Goal: Task Accomplishment & Management: Manage account settings

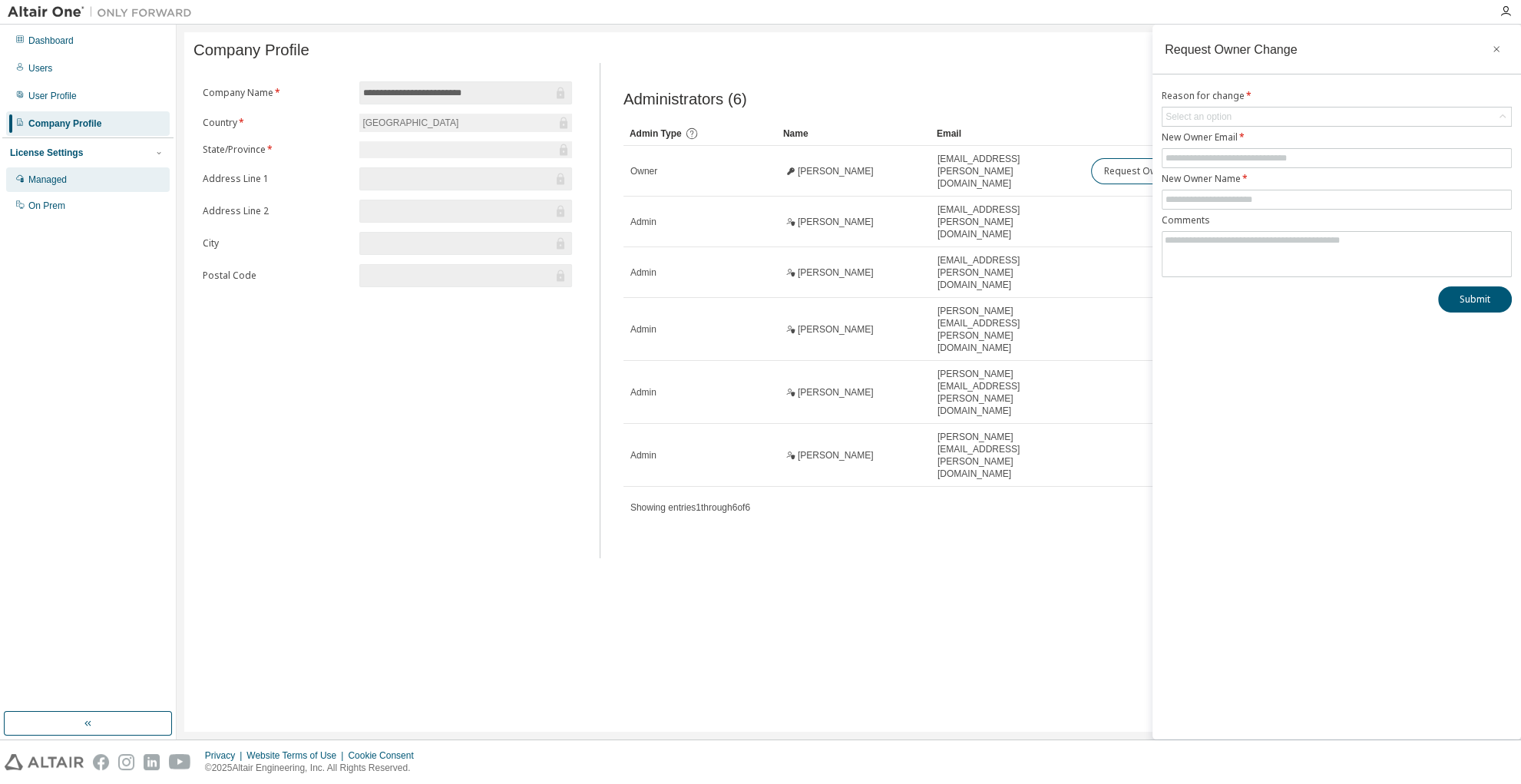
click at [56, 176] on div "Managed" at bounding box center [47, 179] width 38 height 12
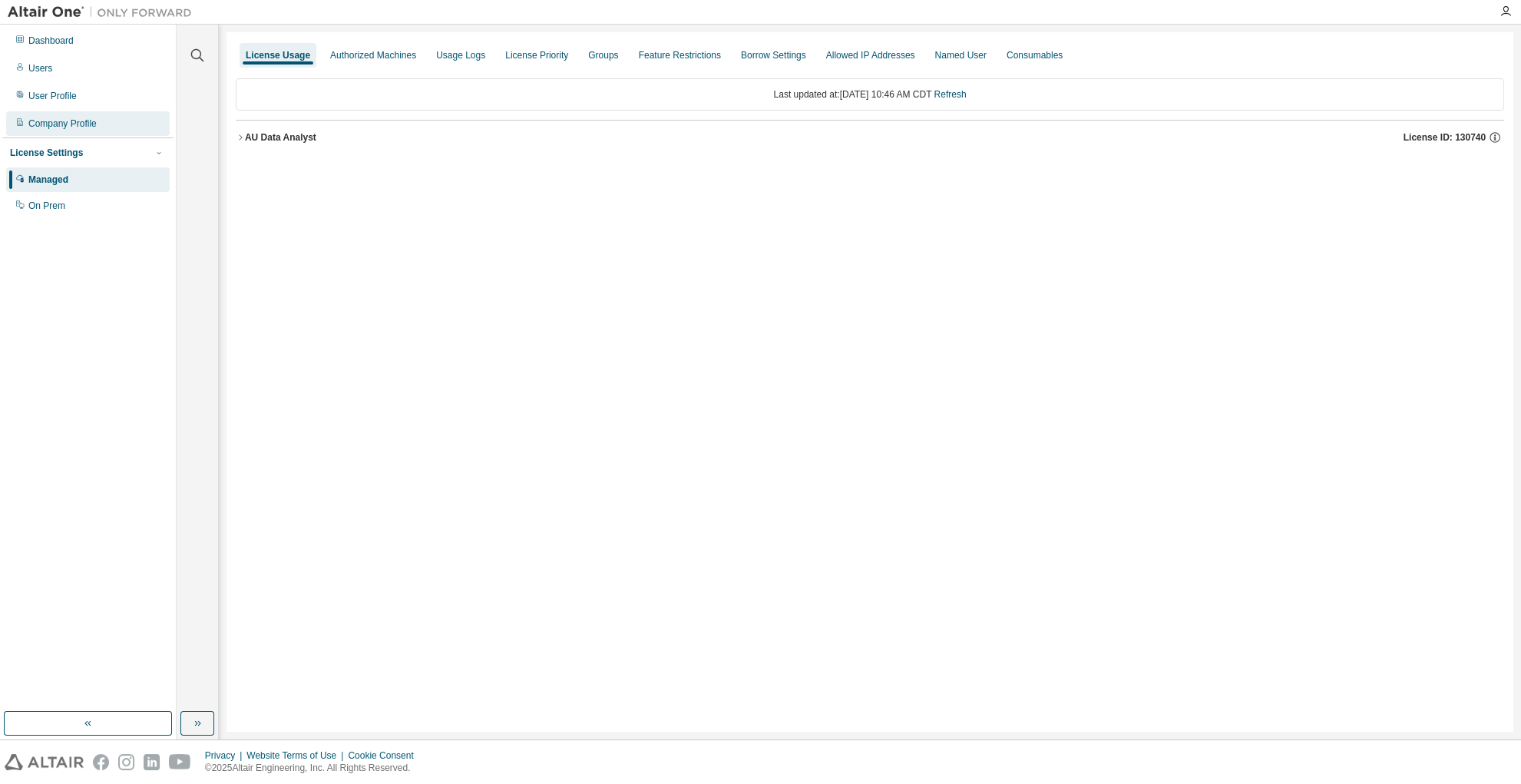
click at [57, 127] on div "Company Profile" at bounding box center [63, 123] width 69 height 12
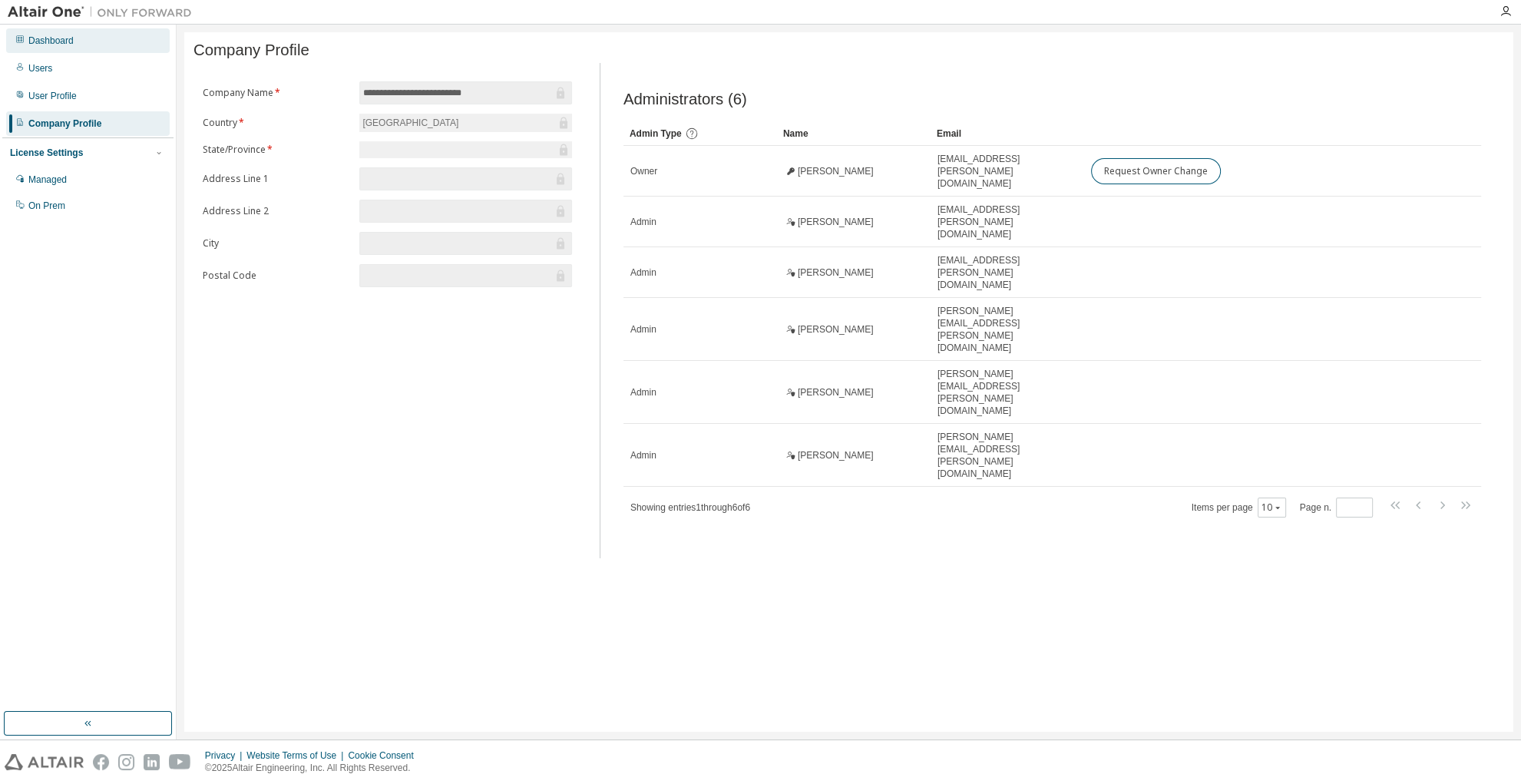
click at [65, 38] on div "Dashboard" at bounding box center [51, 40] width 45 height 12
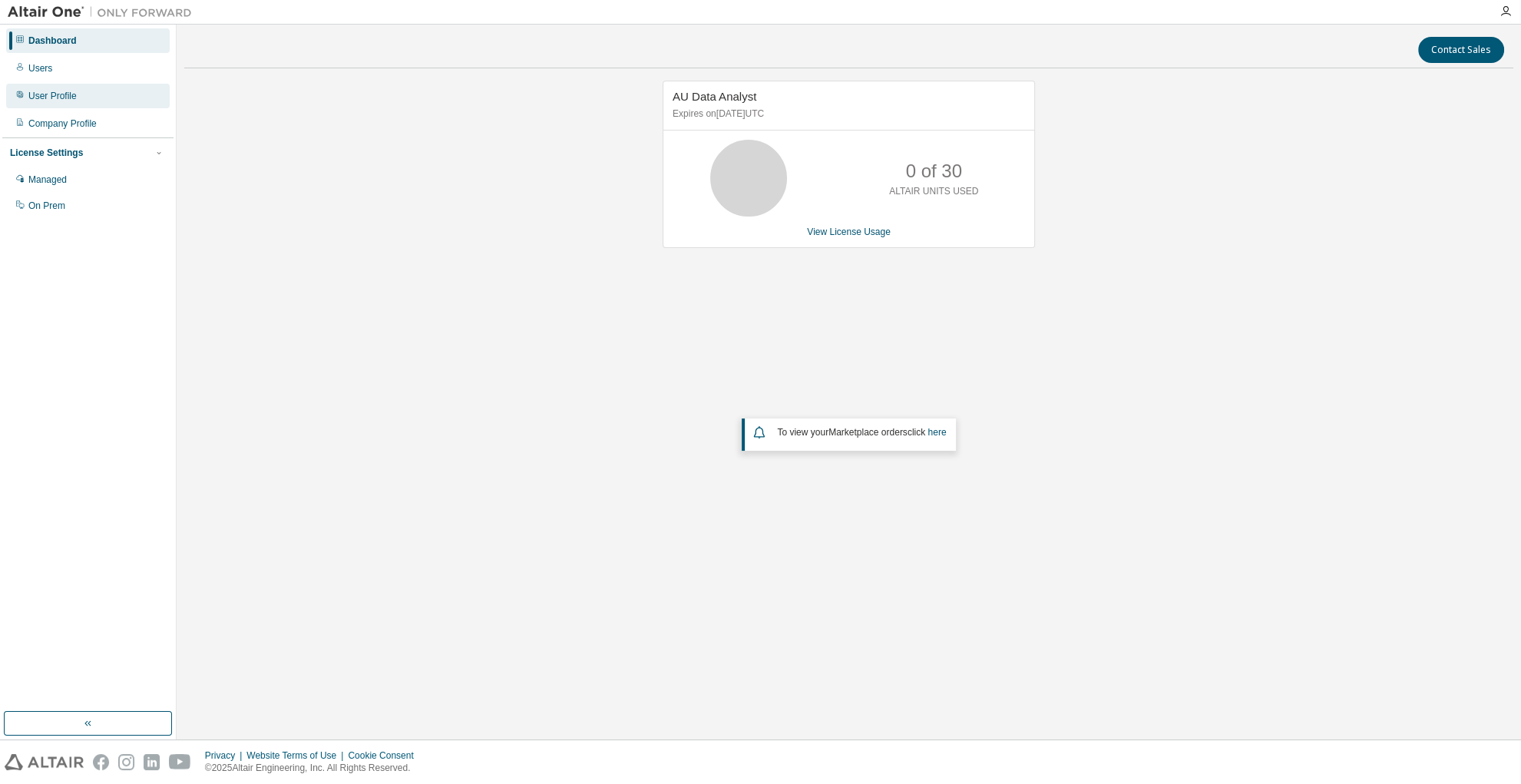
click at [62, 96] on div "User Profile" at bounding box center [53, 95] width 48 height 12
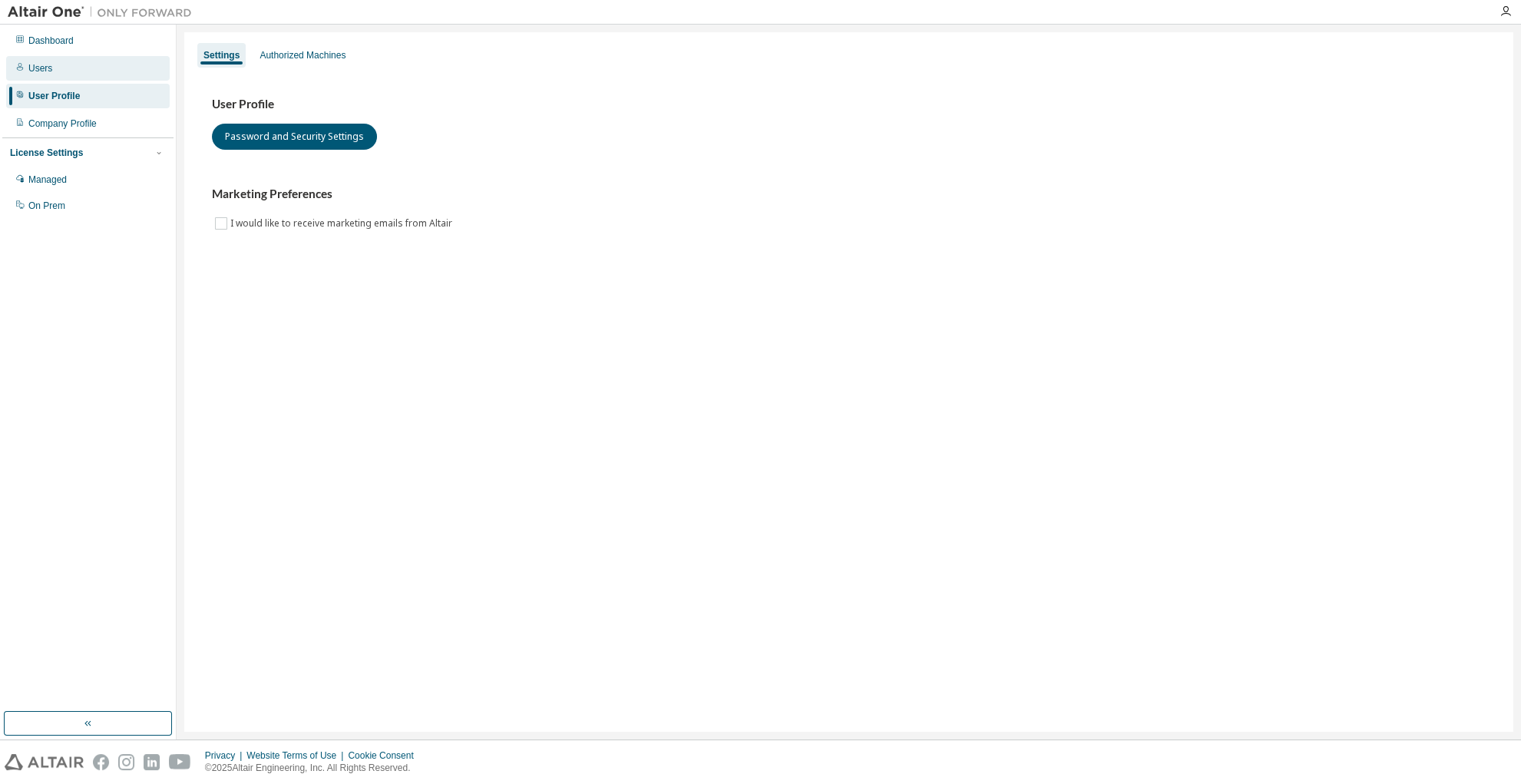
click at [50, 62] on div "Users" at bounding box center [41, 68] width 24 height 12
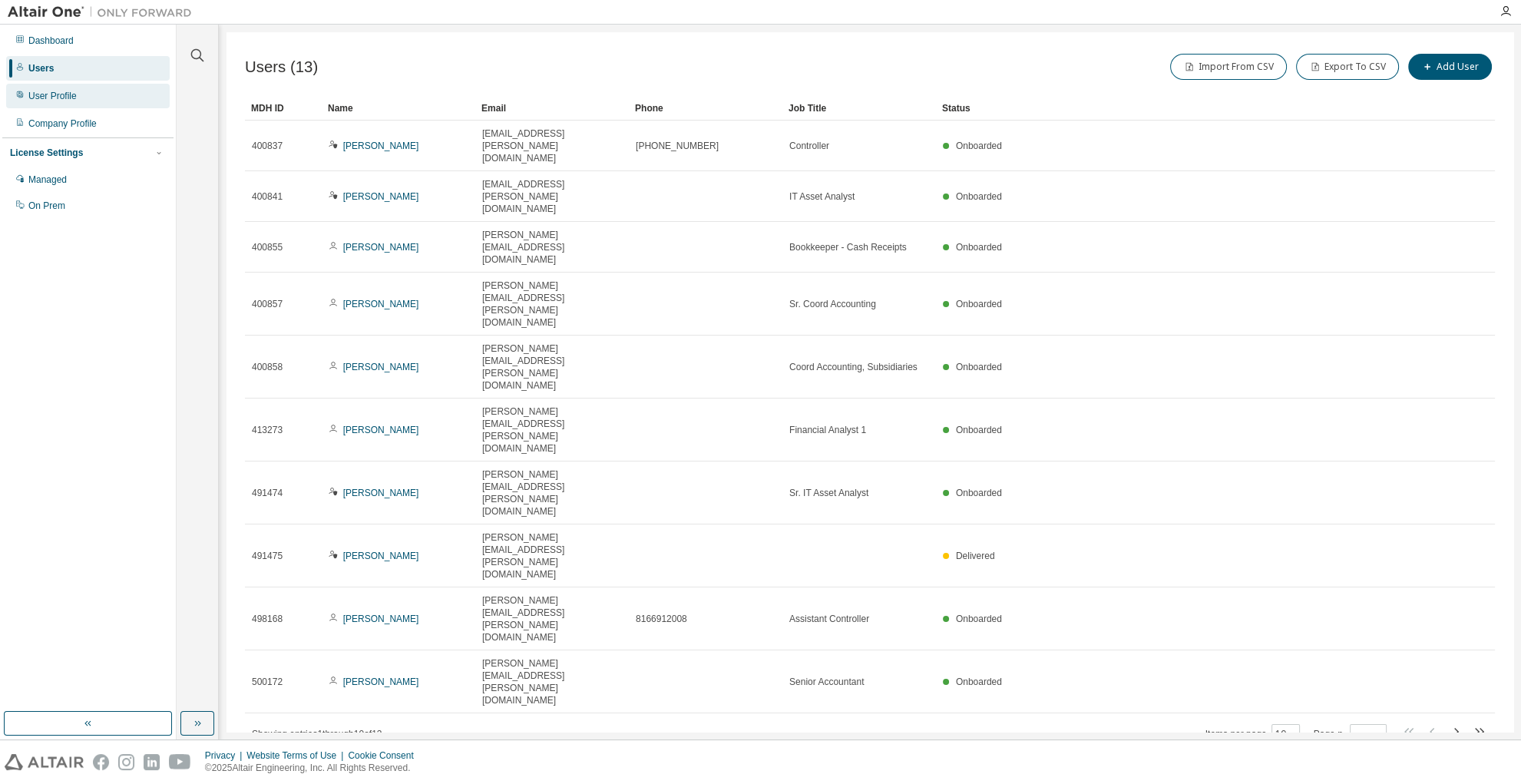
click at [49, 91] on div "User Profile" at bounding box center [53, 95] width 48 height 12
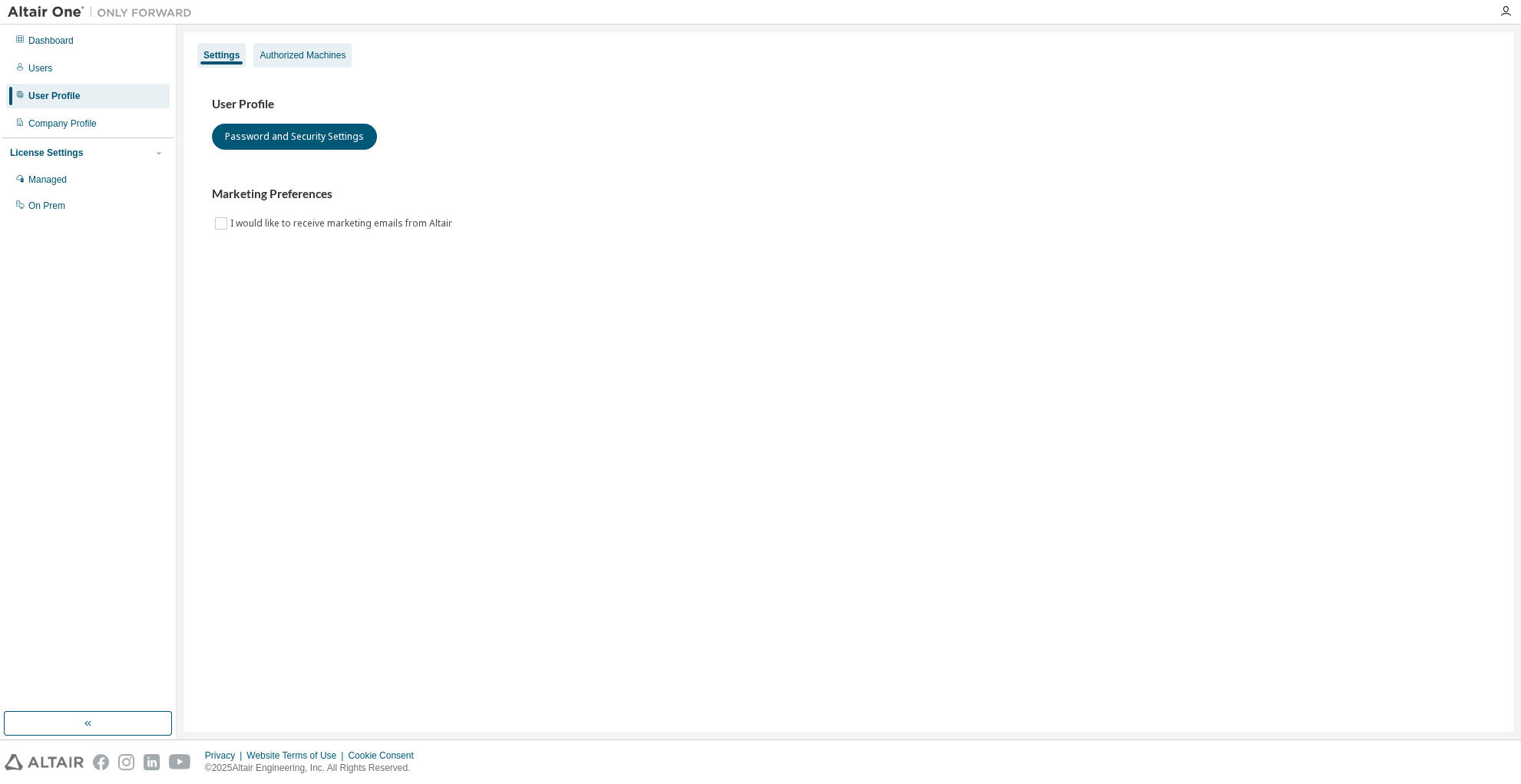
click at [280, 62] on div "Authorized Machines" at bounding box center [302, 55] width 98 height 25
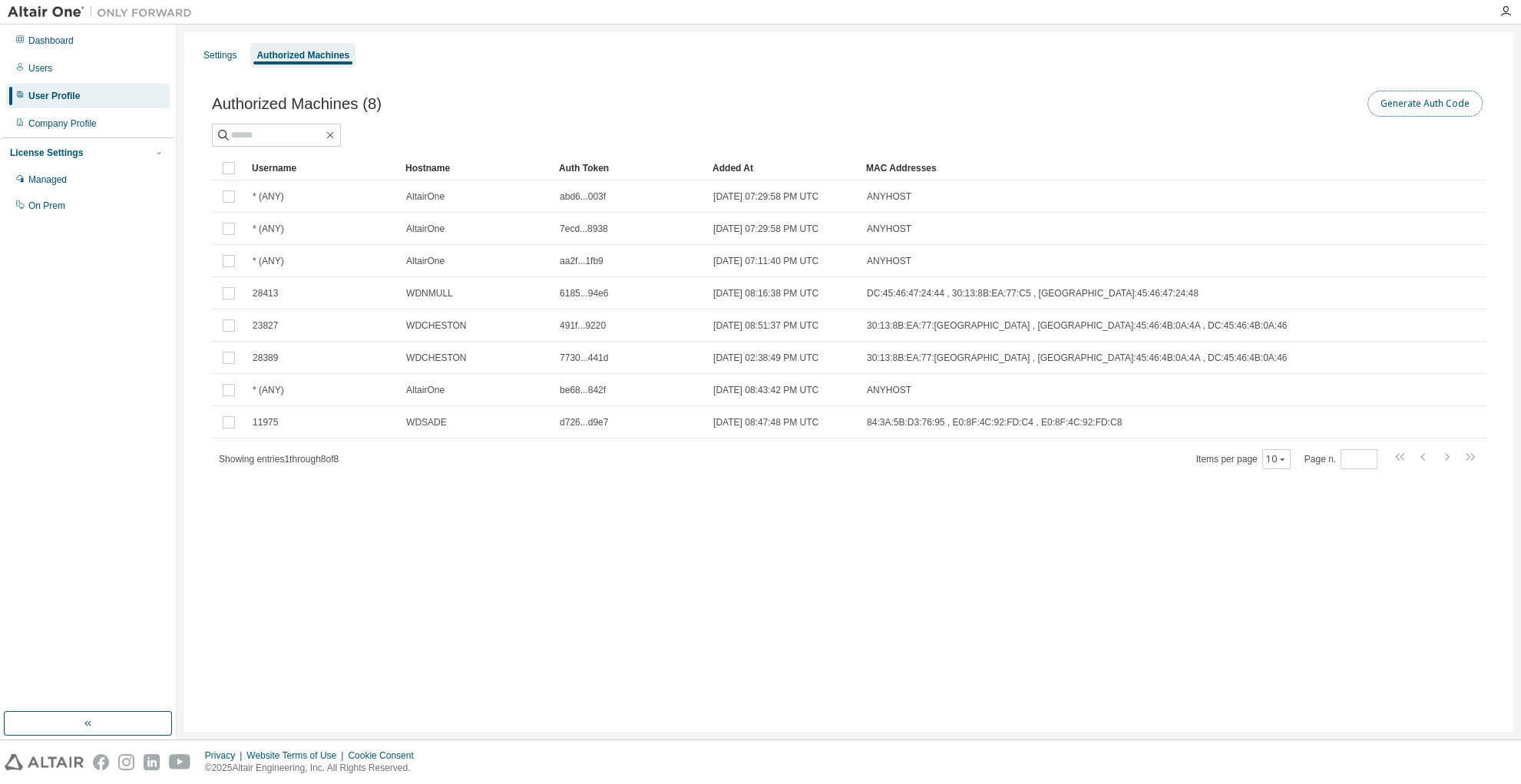
click at [1400, 103] on button "Generate Auth Code" at bounding box center [1425, 104] width 115 height 26
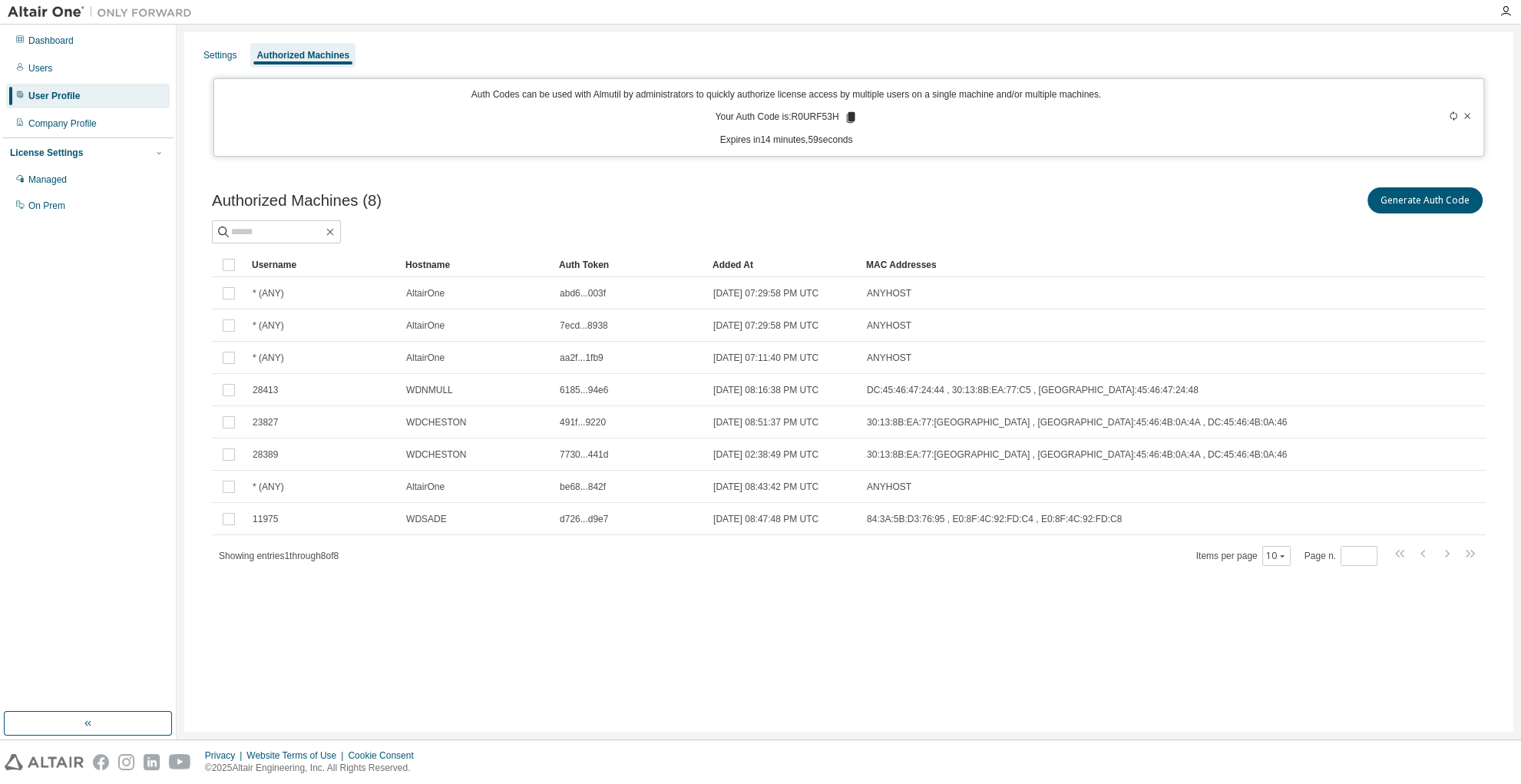
click at [857, 115] on div "Auth Codes can be used with Almutil by administrators to quickly authorize lice…" at bounding box center [786, 117] width 1126 height 58
click at [851, 114] on icon at bounding box center [850, 118] width 8 height 11
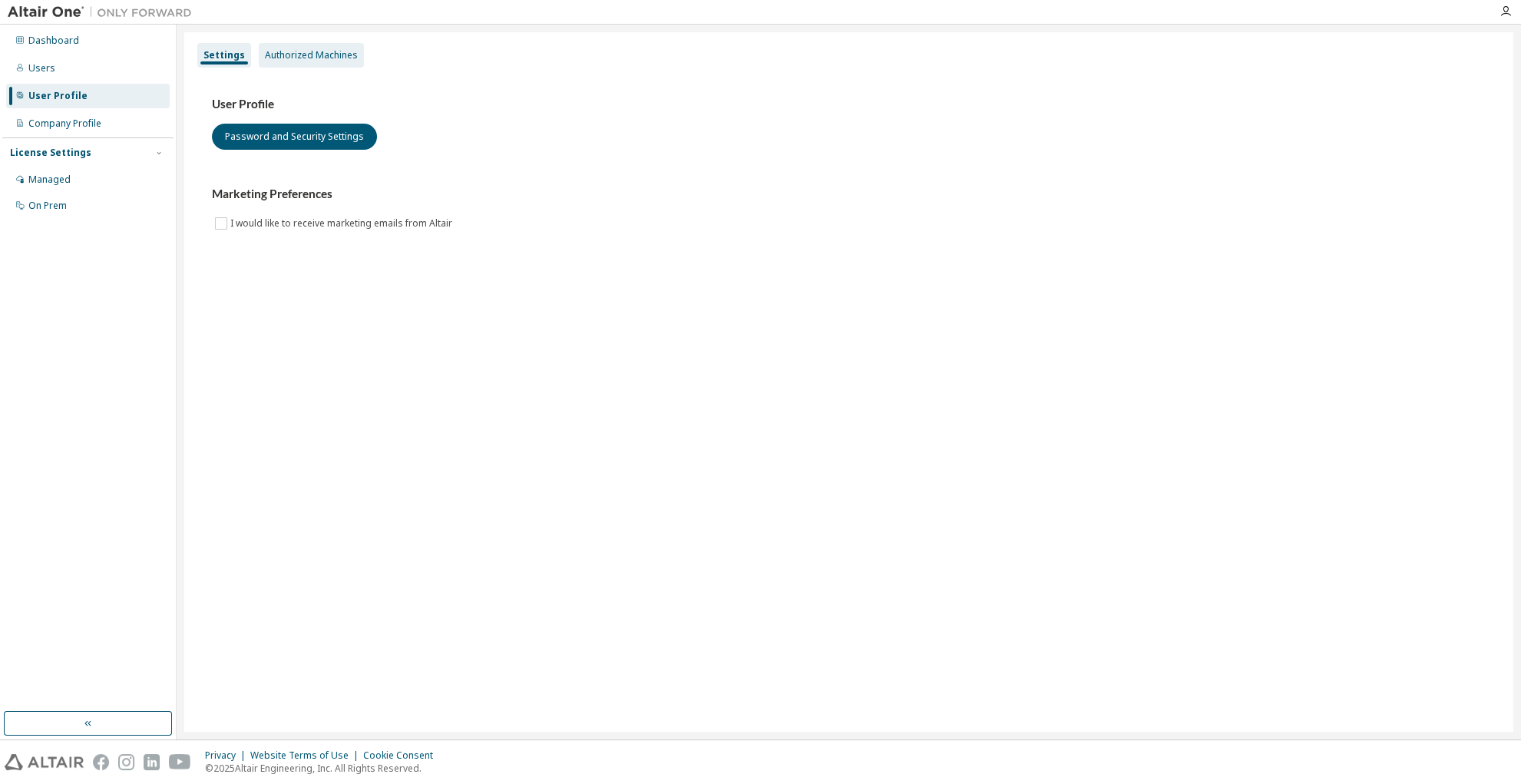
click at [295, 56] on div "Authorized Machines" at bounding box center [311, 55] width 93 height 12
click at [330, 51] on div "Authorized Machines" at bounding box center [311, 55] width 93 height 12
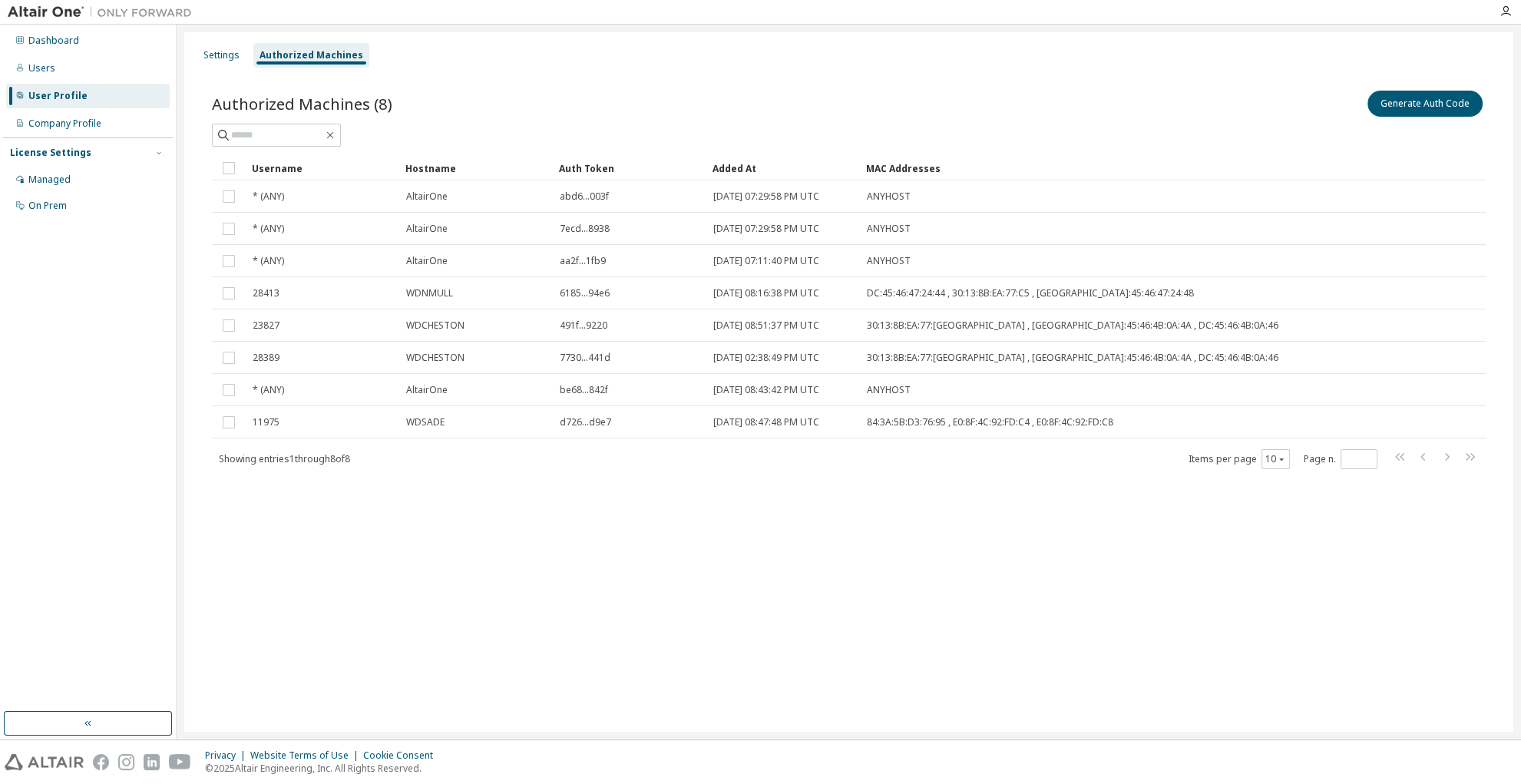
drag, startPoint x: 351, startPoint y: 714, endPoint x: 358, endPoint y: 709, distance: 8.6
drag, startPoint x: 464, startPoint y: 562, endPoint x: 365, endPoint y: 562, distance: 99.0
click at [464, 562] on div "Settings Authorized Machines Authorized Machines (8) Generate Auth Code Clear L…" at bounding box center [849, 382] width 1329 height 700
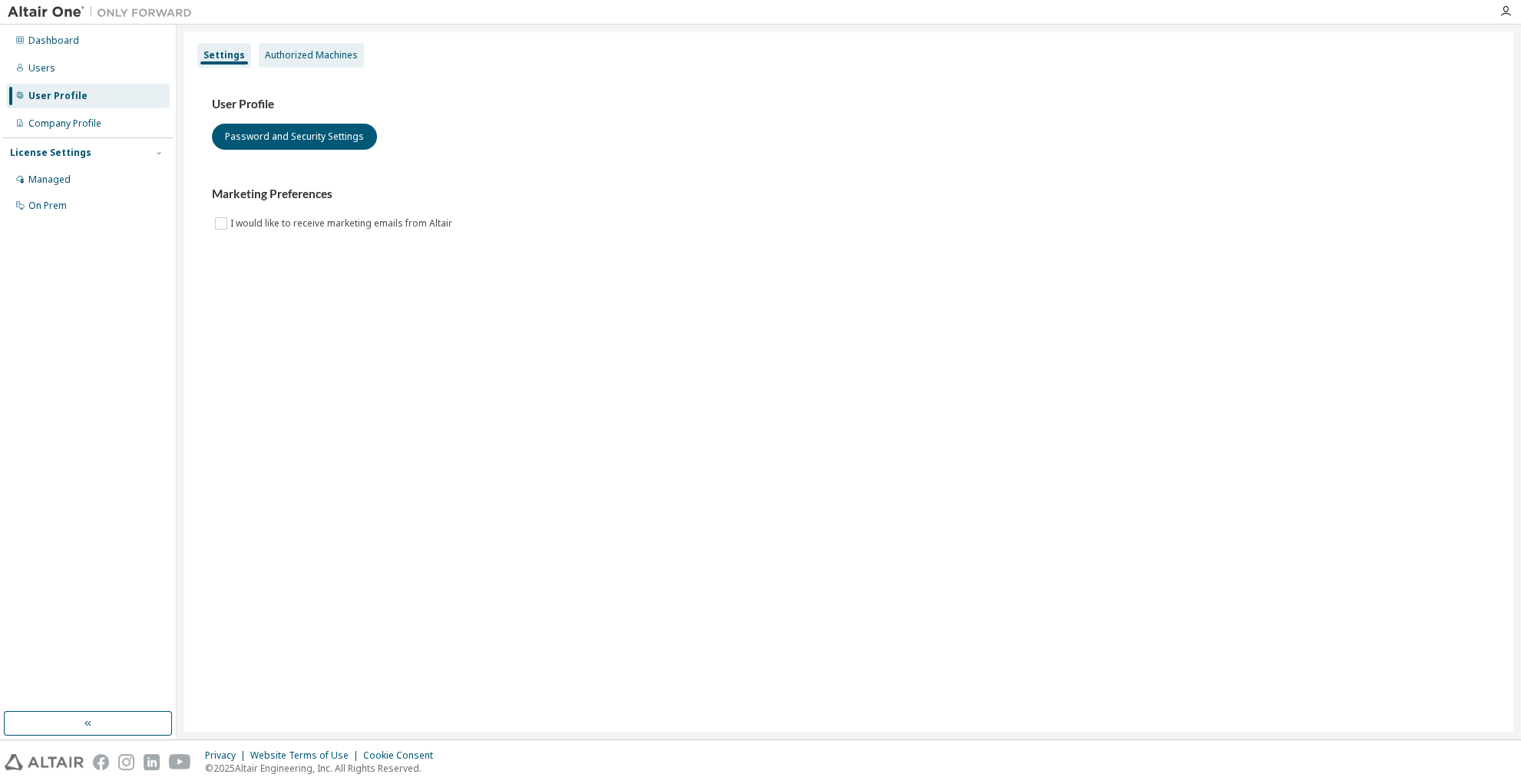
click at [273, 63] on div "Authorized Machines" at bounding box center [311, 55] width 105 height 25
